Goal: Information Seeking & Learning: Learn about a topic

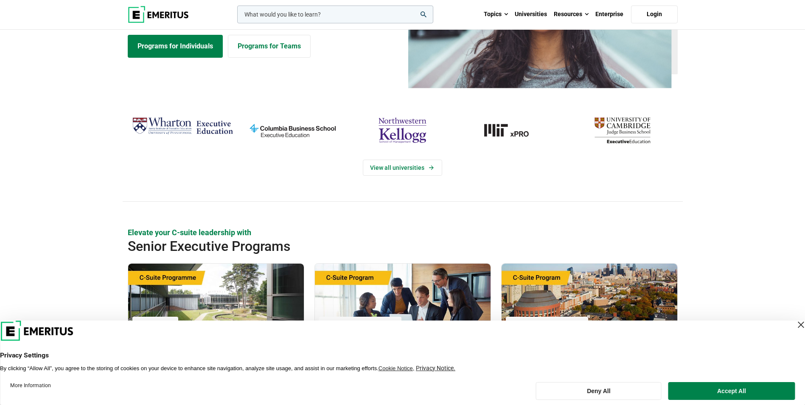
scroll to position [42, 0]
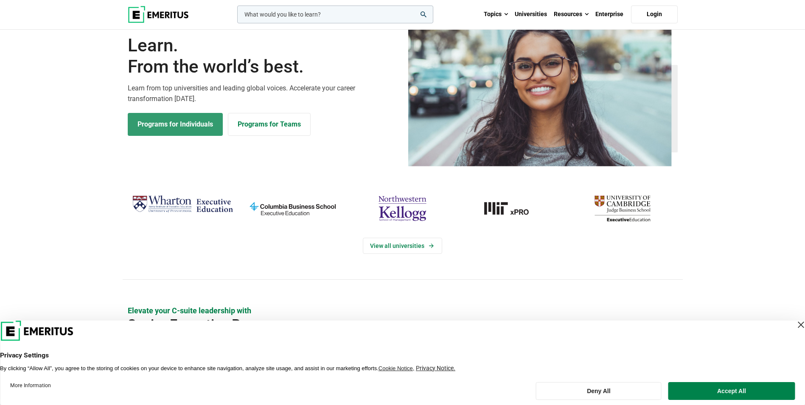
click at [183, 119] on link "Programs for Individuals" at bounding box center [175, 124] width 95 height 23
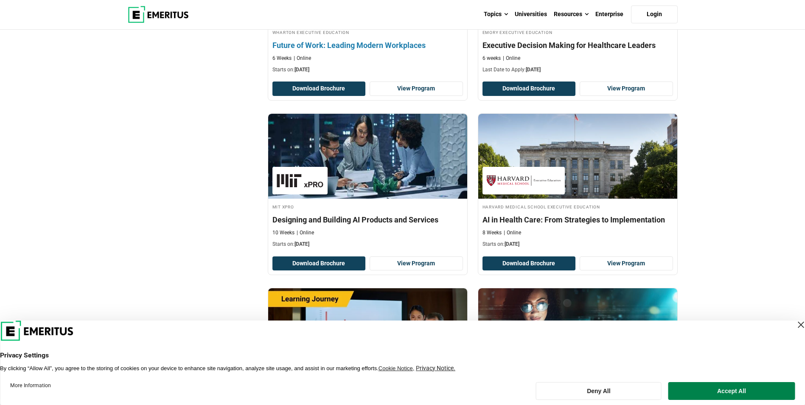
scroll to position [425, 0]
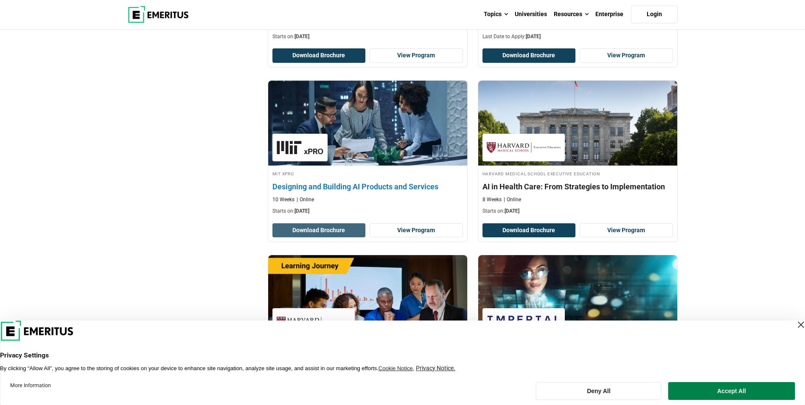
click at [329, 228] on button "Download Brochure" at bounding box center [319, 230] width 93 height 14
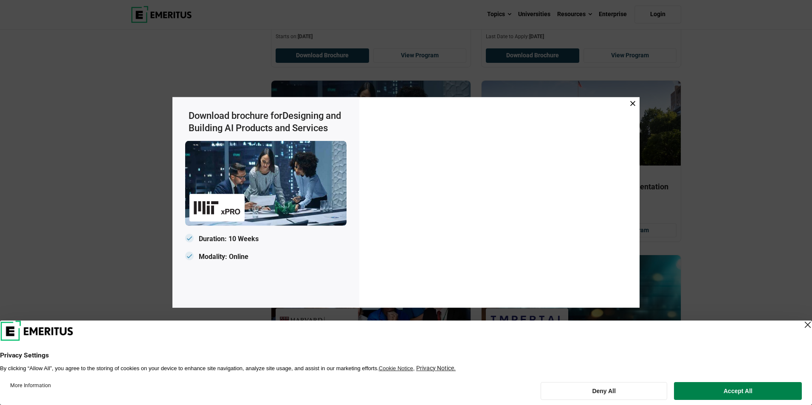
click at [631, 101] on icon at bounding box center [632, 103] width 5 height 5
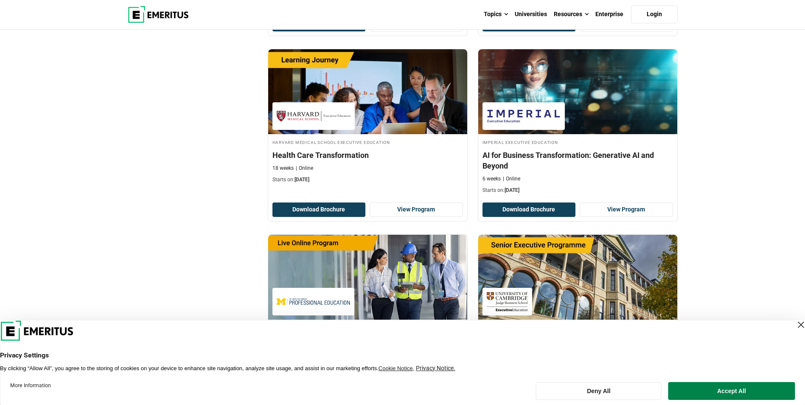
scroll to position [679, 0]
